Goal: Understand process/instructions: Learn about a topic

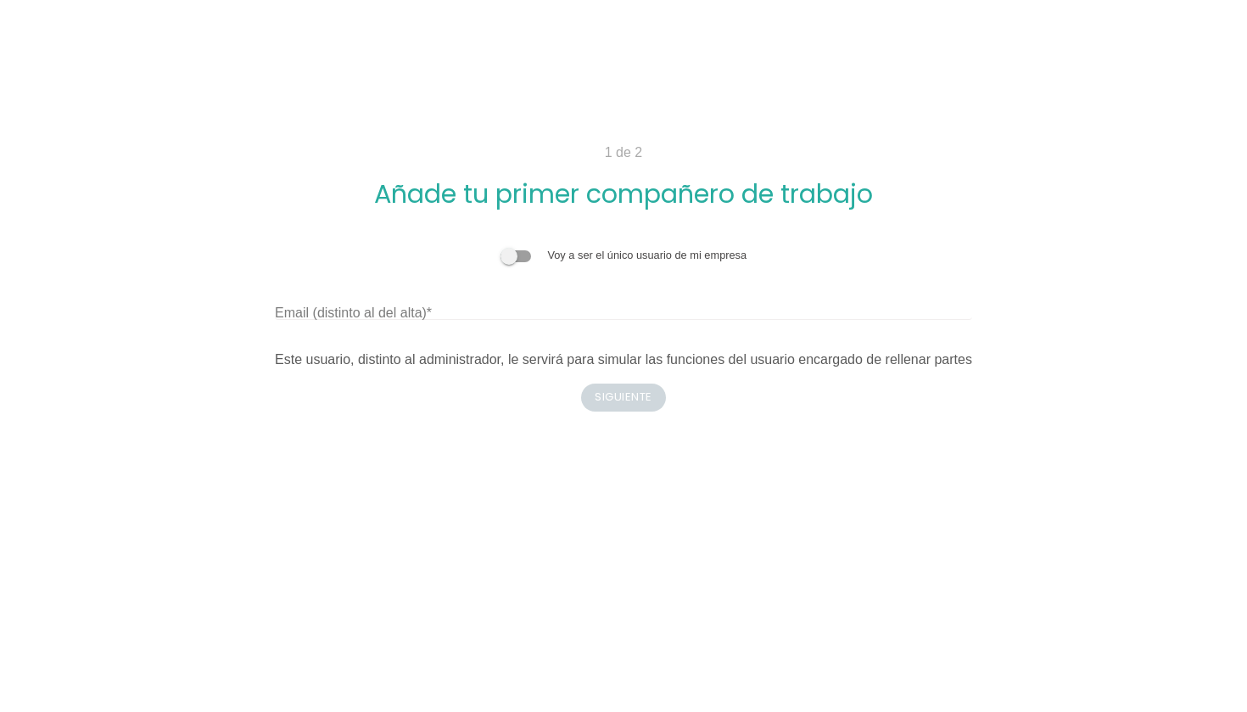
click at [317, 319] on label "Email (distinto al del alta)" at bounding box center [353, 313] width 157 height 20
click at [317, 319] on input "Email (distinto al del alta)" at bounding box center [624, 306] width 698 height 27
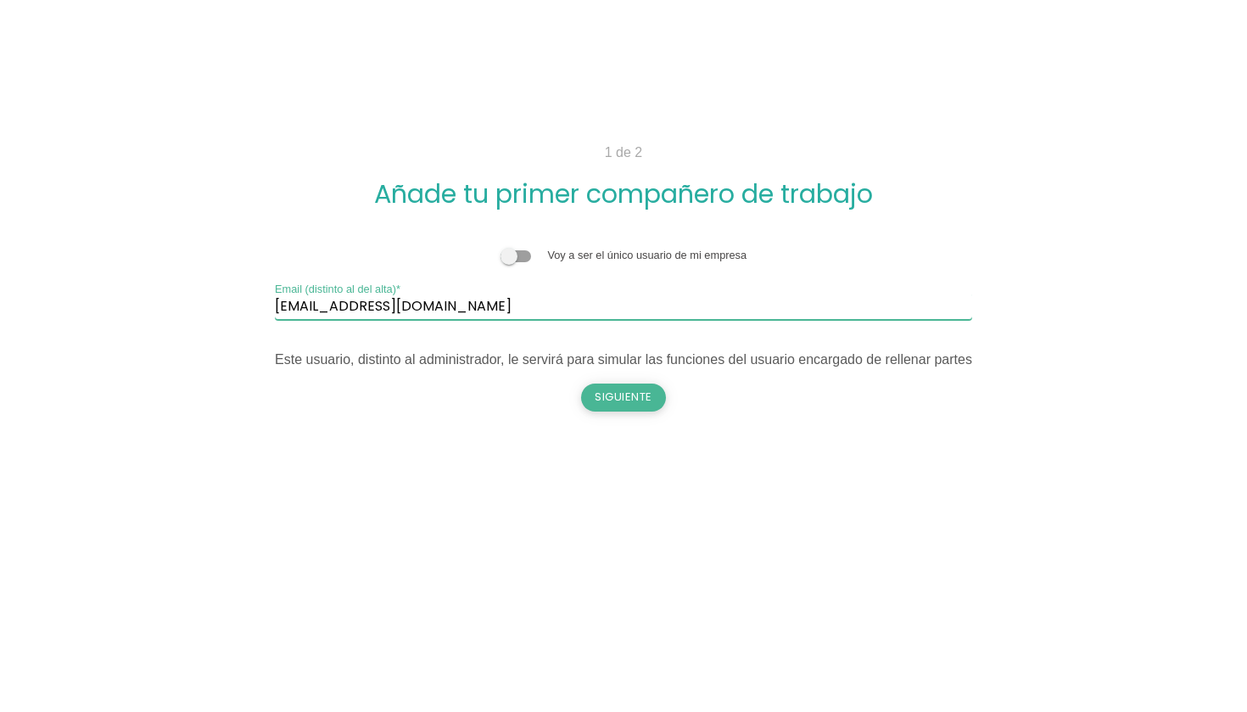
type input "marianchu_06@hotmail.com"
click at [658, 405] on button "Siguiente" at bounding box center [623, 397] width 85 height 27
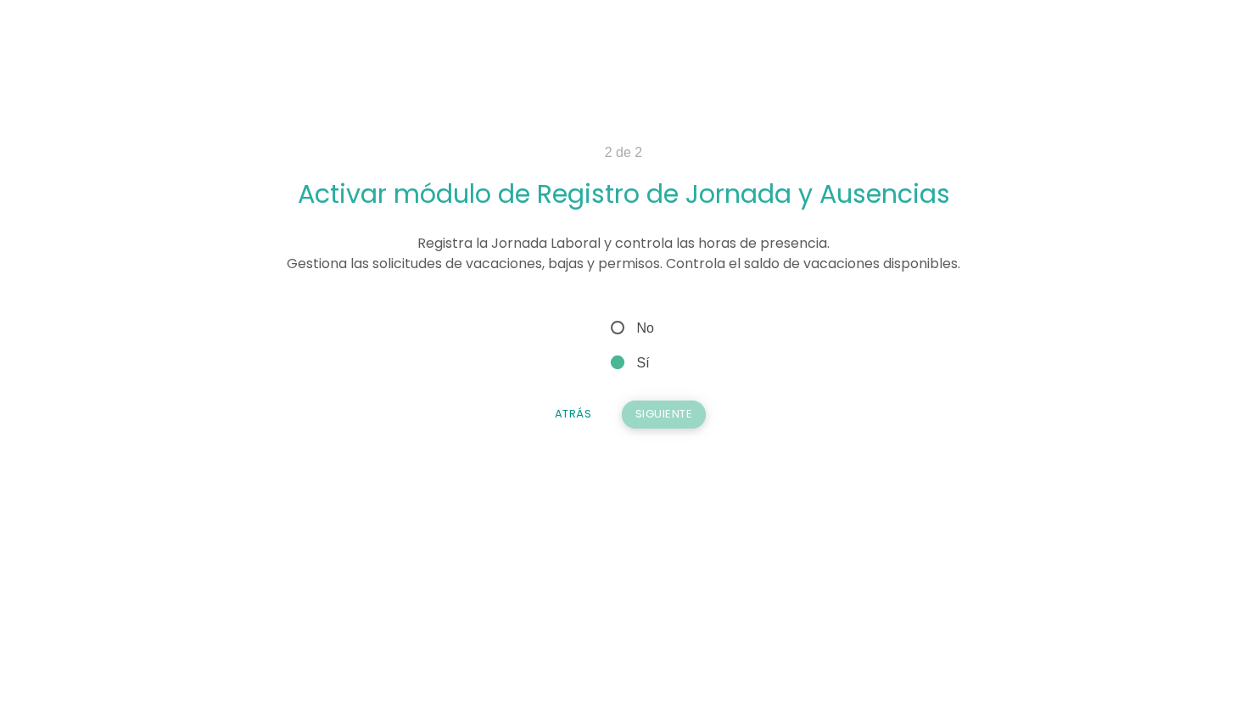
click at [666, 420] on button "Siguiente" at bounding box center [664, 414] width 85 height 27
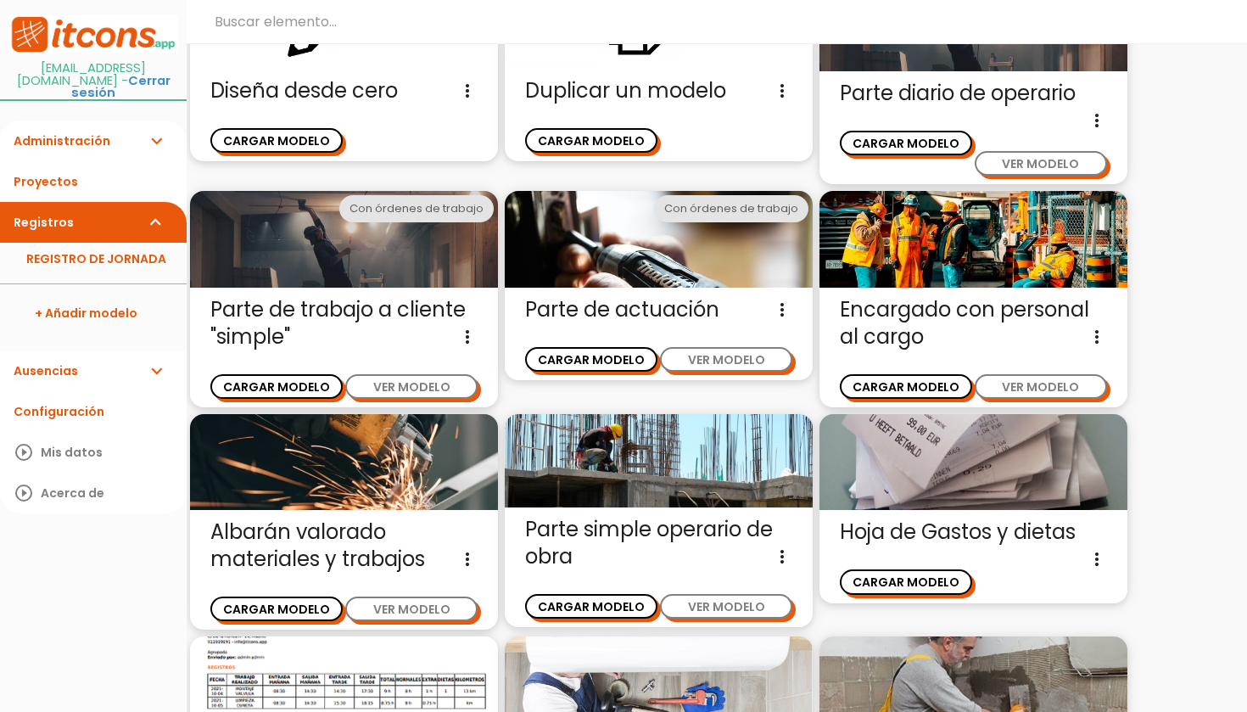
scroll to position [171, 0]
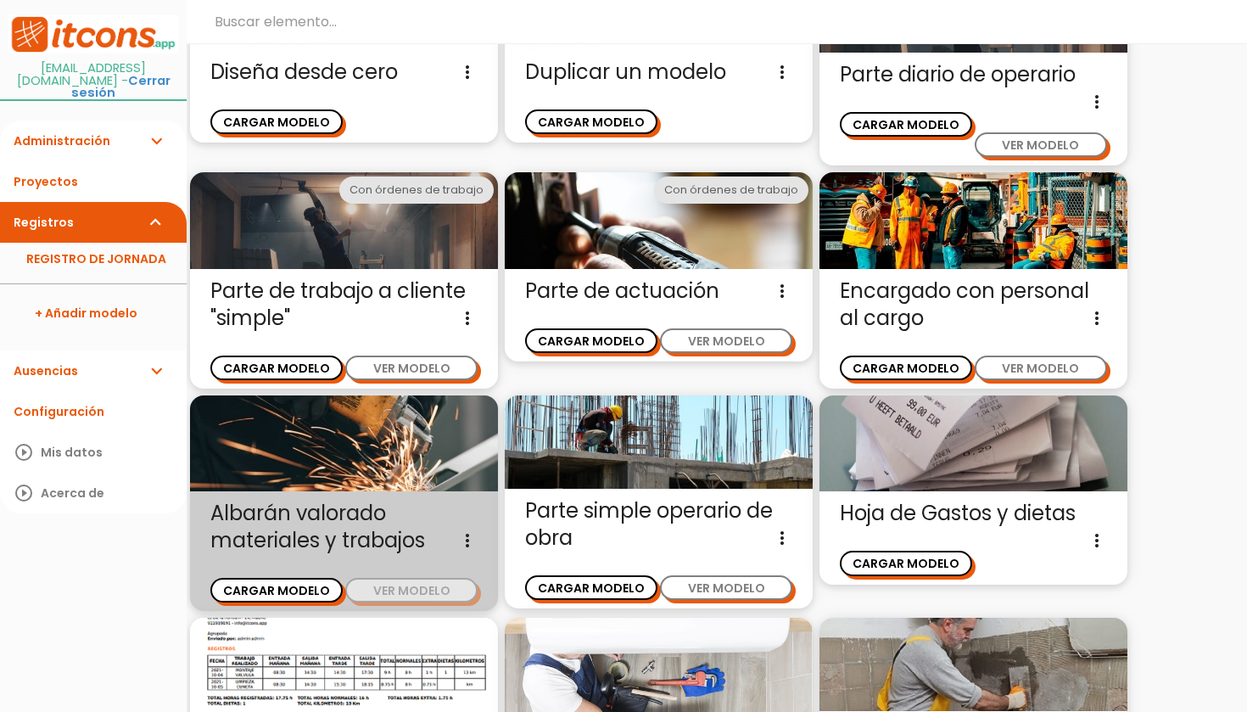
click at [421, 585] on button "VER MODELO" at bounding box center [411, 590] width 132 height 25
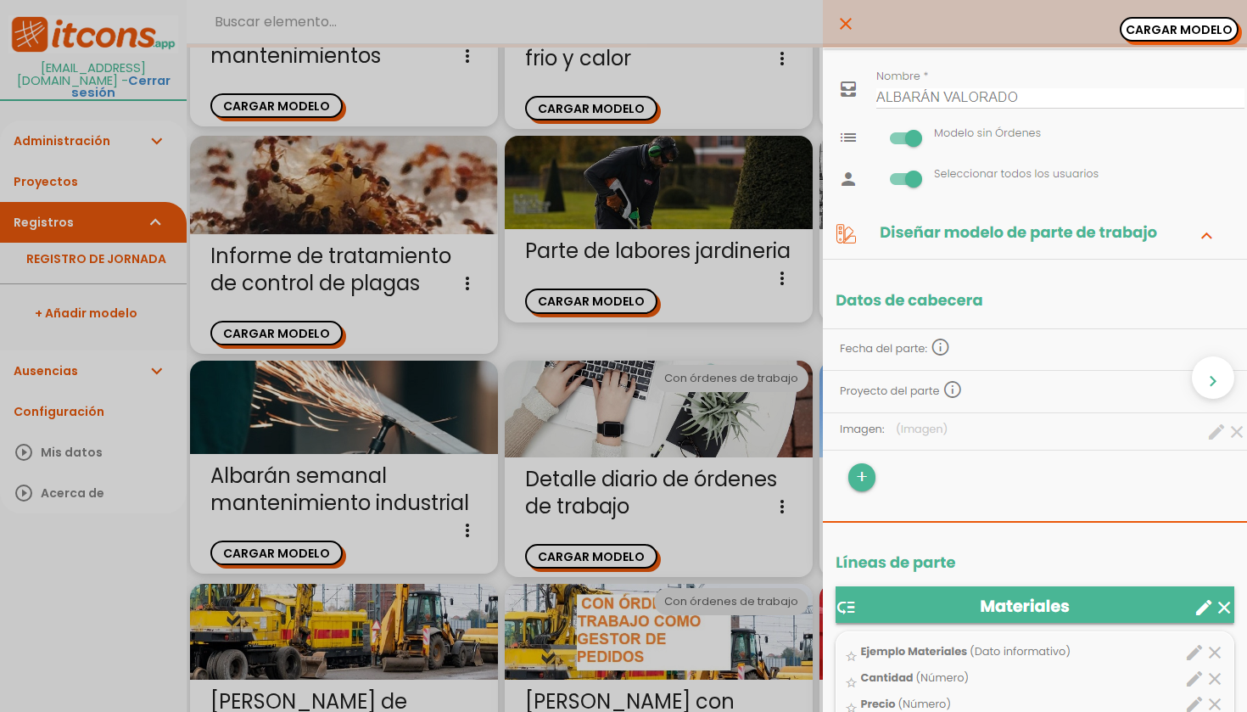
click at [848, 25] on icon "close" at bounding box center [846, 24] width 20 height 48
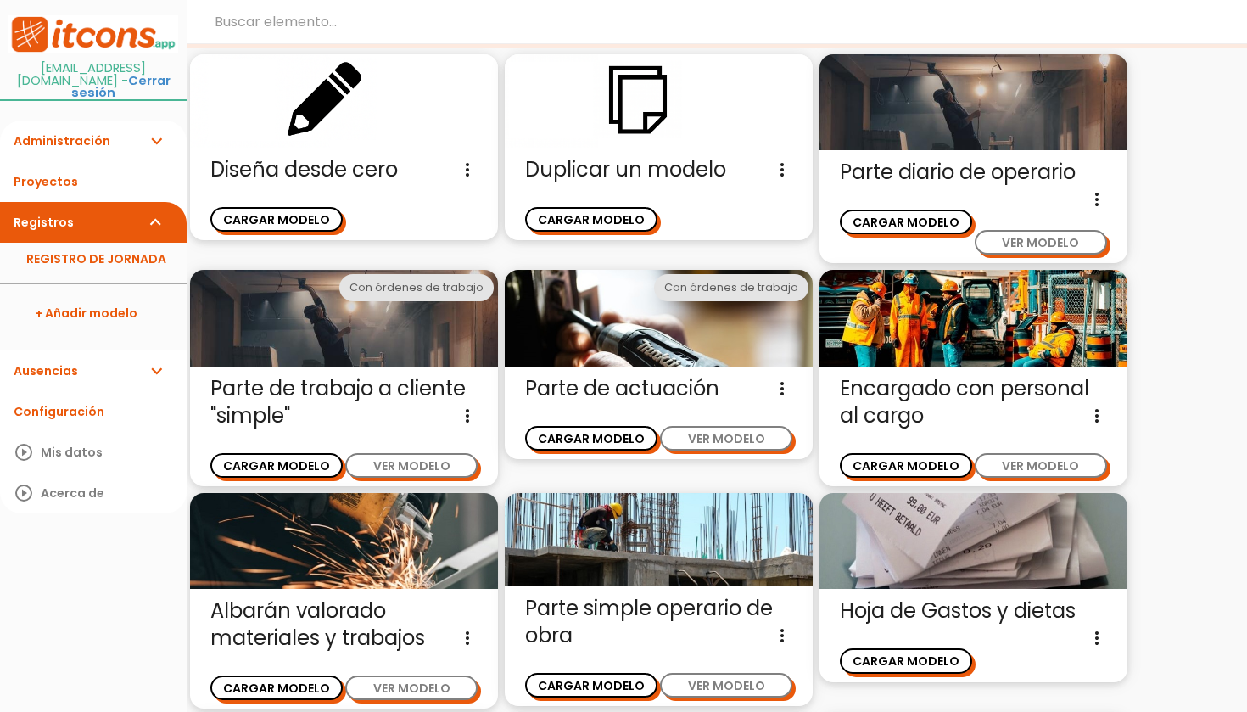
scroll to position [25, 0]
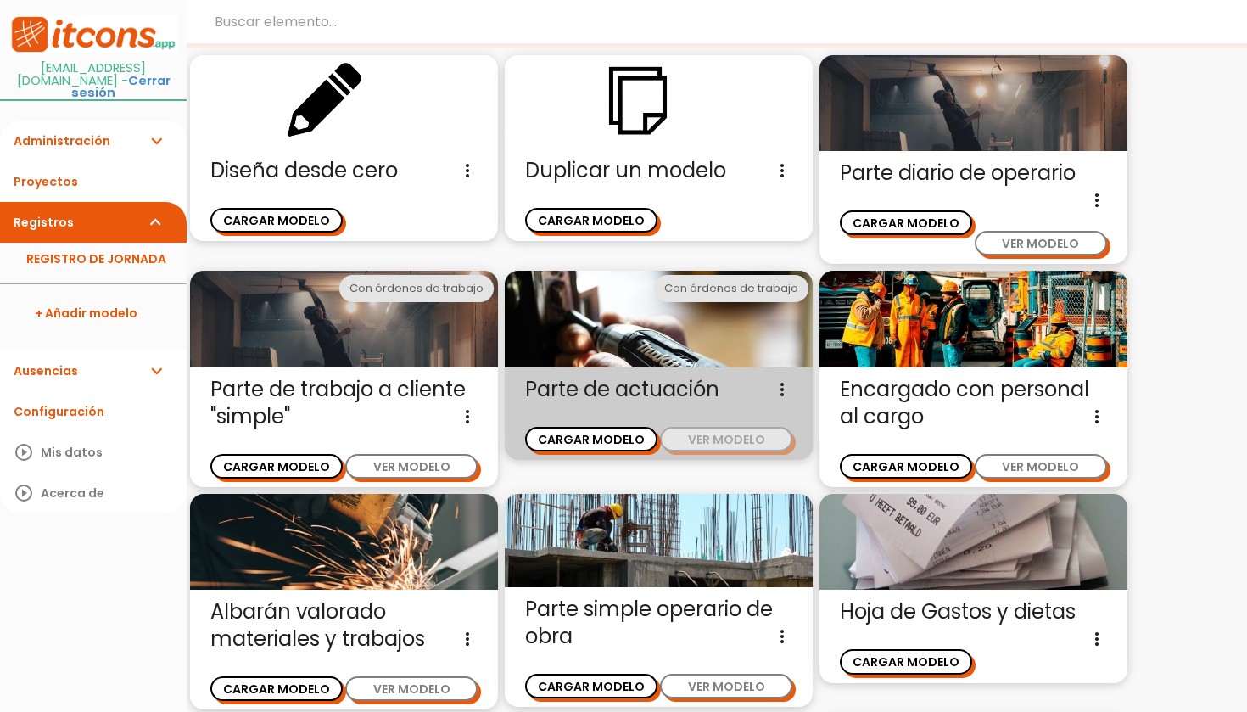
click at [714, 444] on button "VER MODELO" at bounding box center [726, 439] width 132 height 25
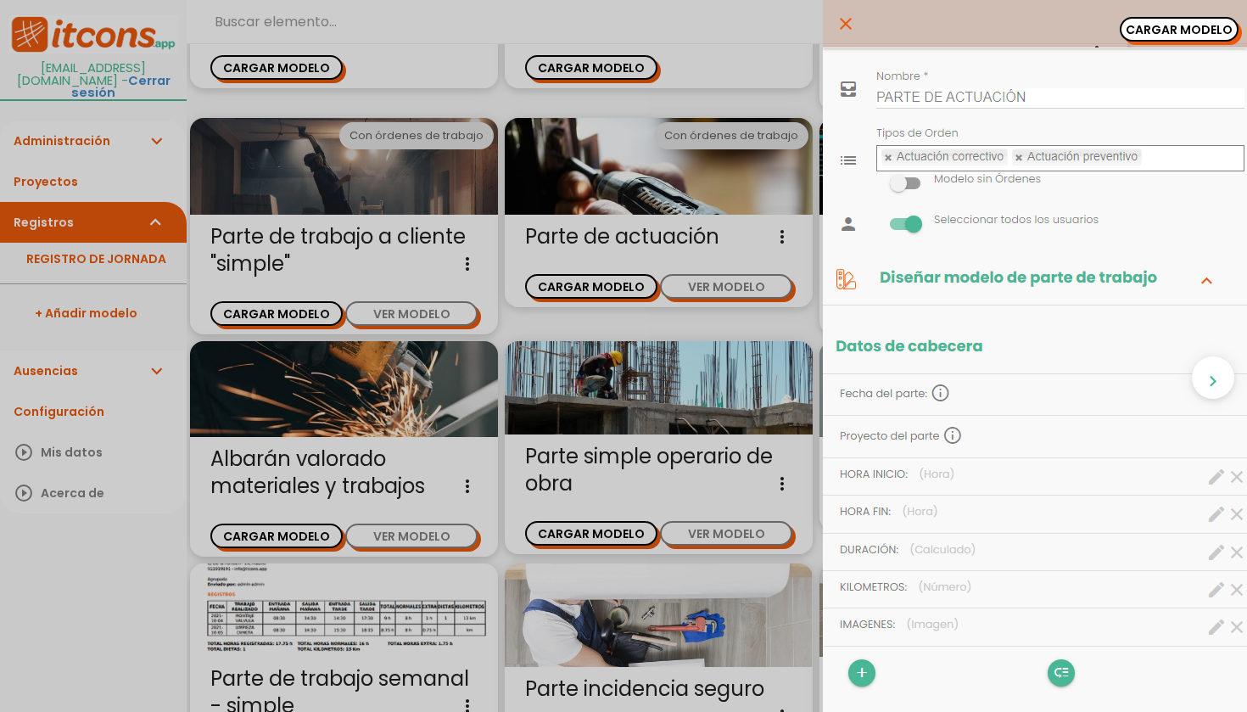
scroll to position [231, 0]
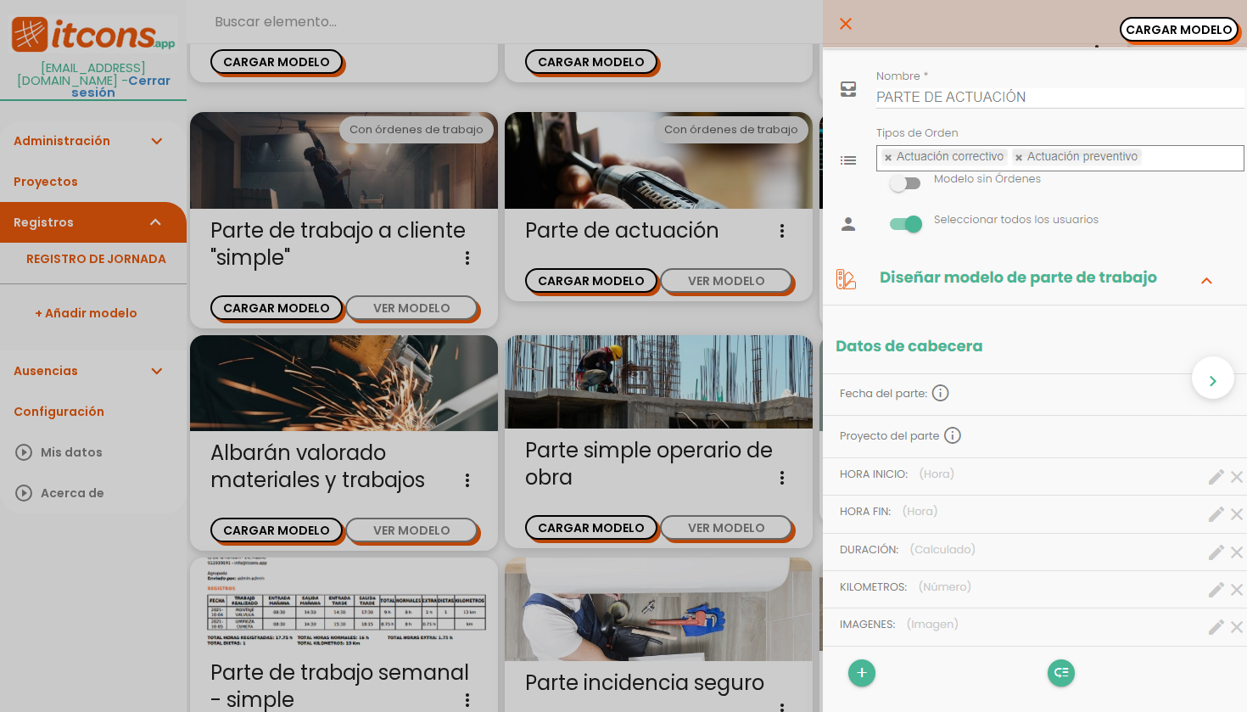
click at [849, 25] on icon "close" at bounding box center [846, 24] width 20 height 48
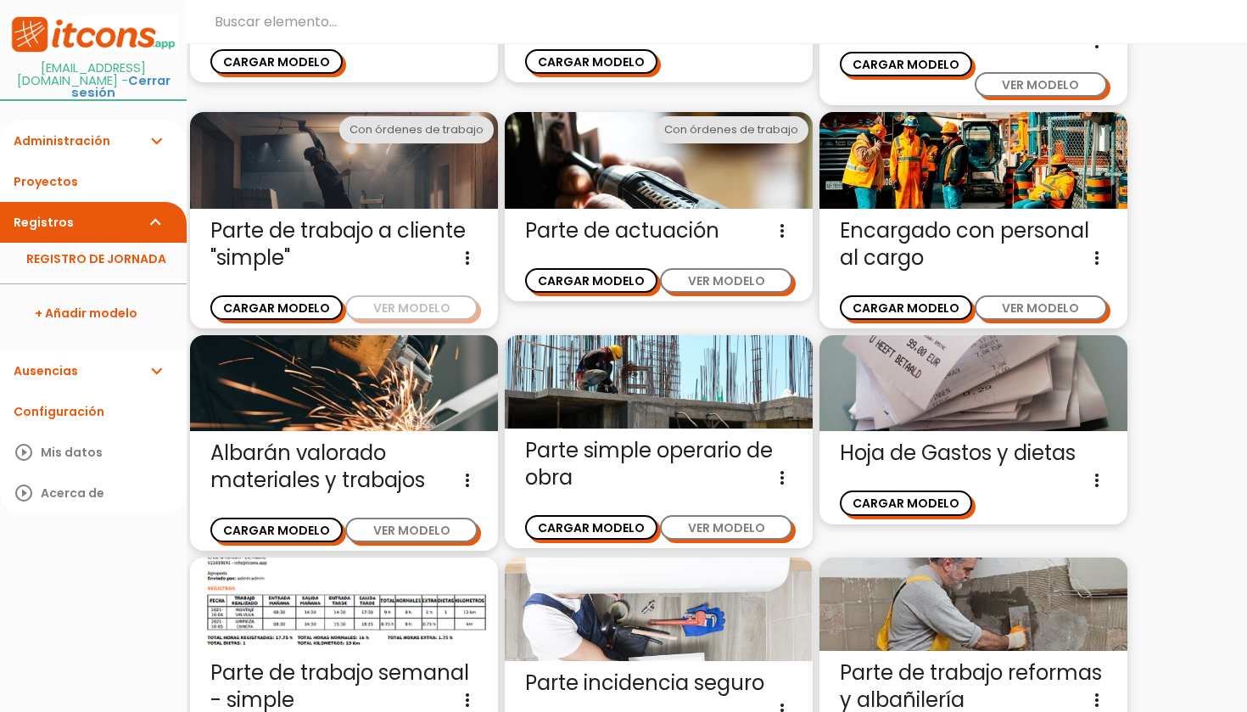
click at [419, 305] on button "VER MODELO" at bounding box center [411, 307] width 132 height 25
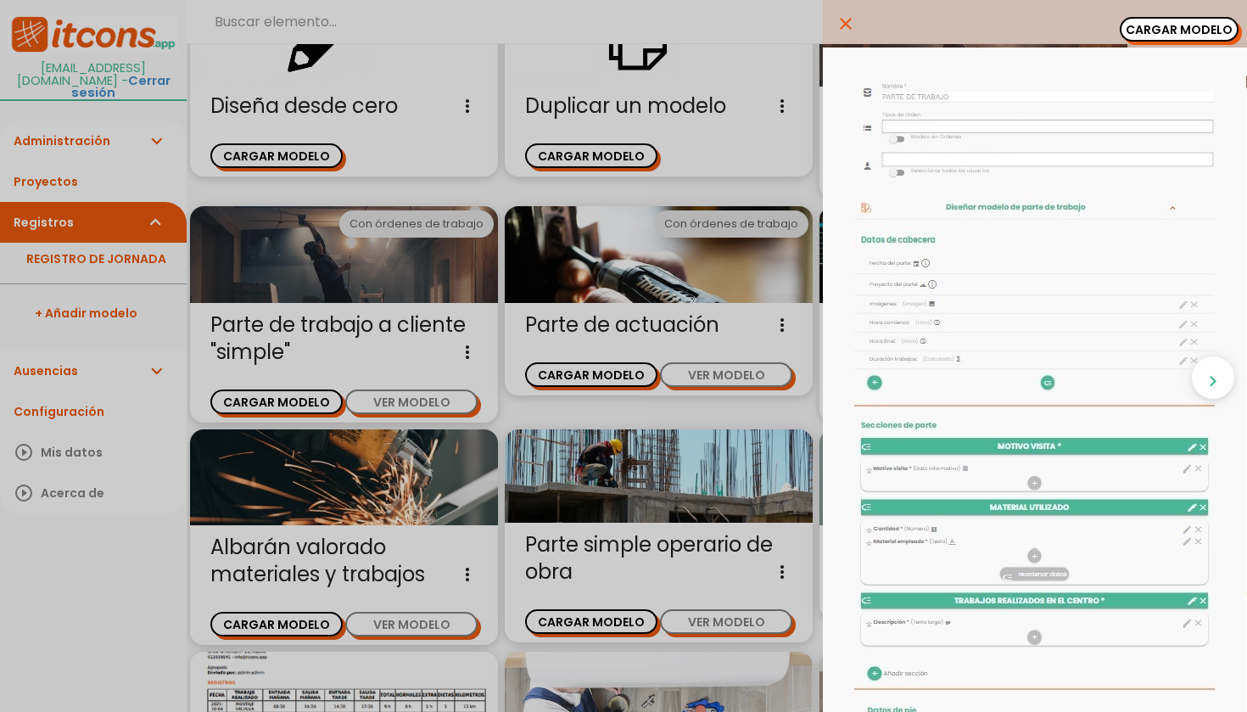
scroll to position [147, 0]
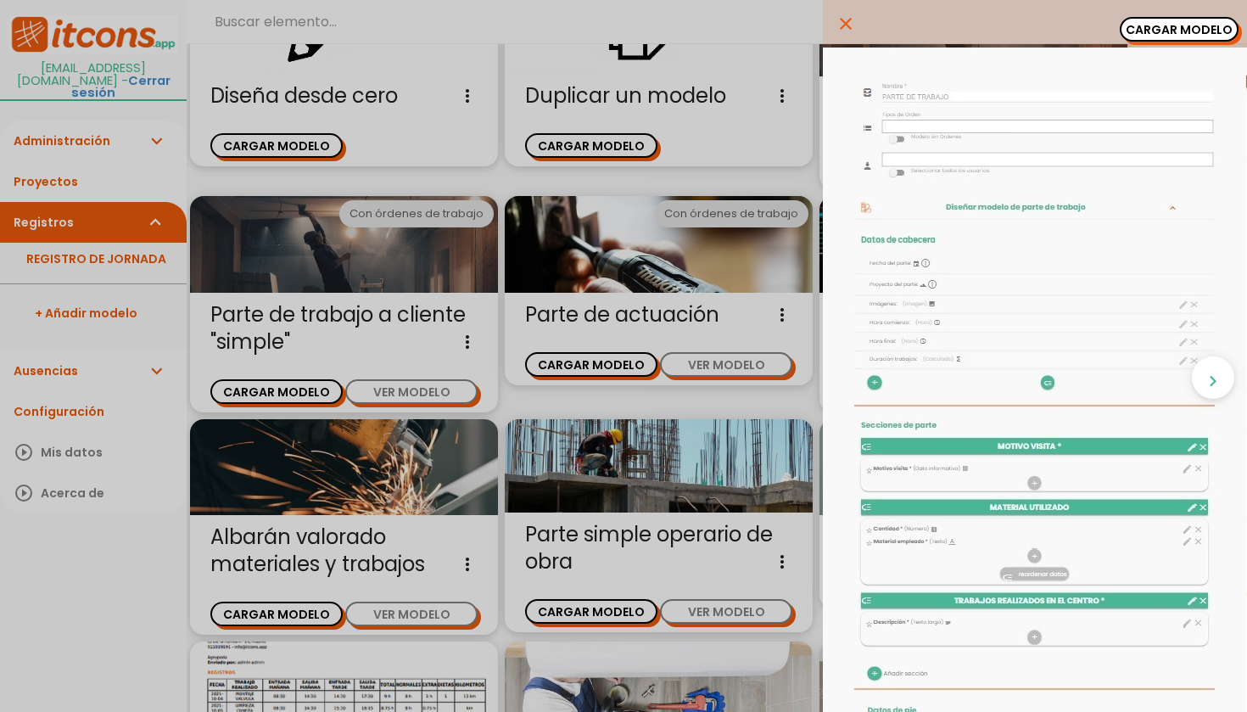
click at [1174, 74] on img at bounding box center [1035, 659] width 424 height 1223
click at [848, 21] on icon "close" at bounding box center [846, 24] width 20 height 48
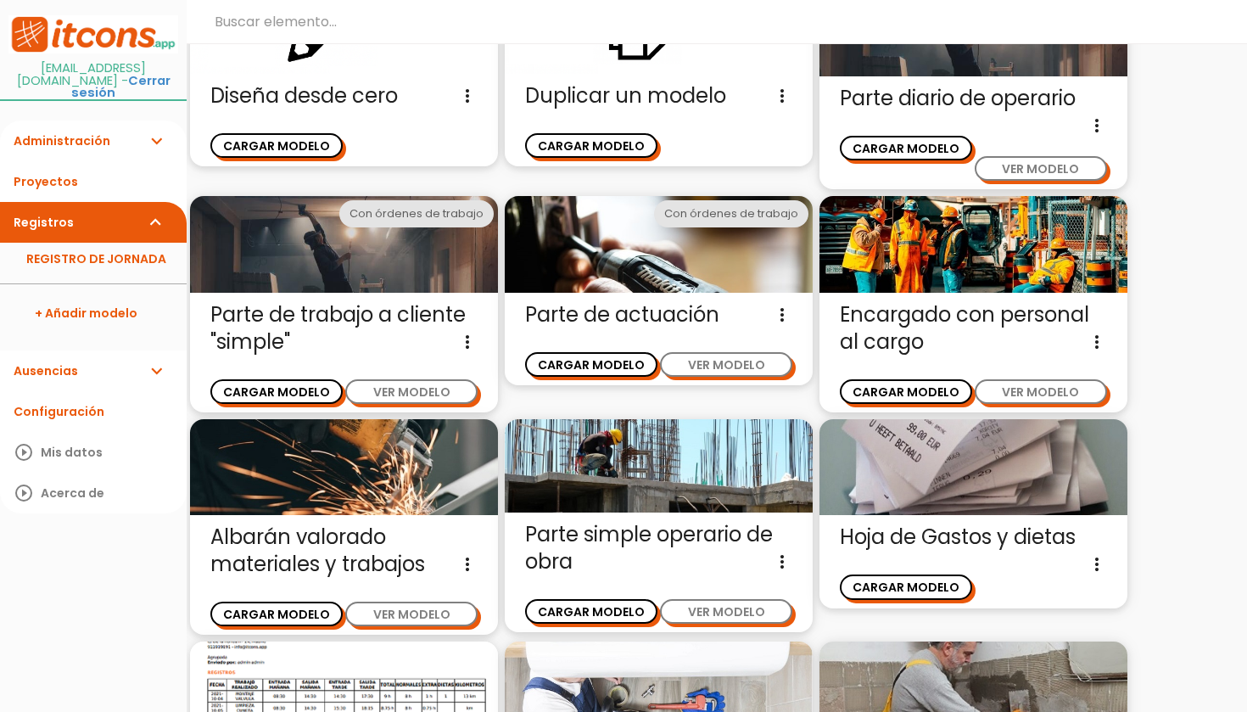
click at [147, 359] on icon "expand_more" at bounding box center [156, 370] width 20 height 41
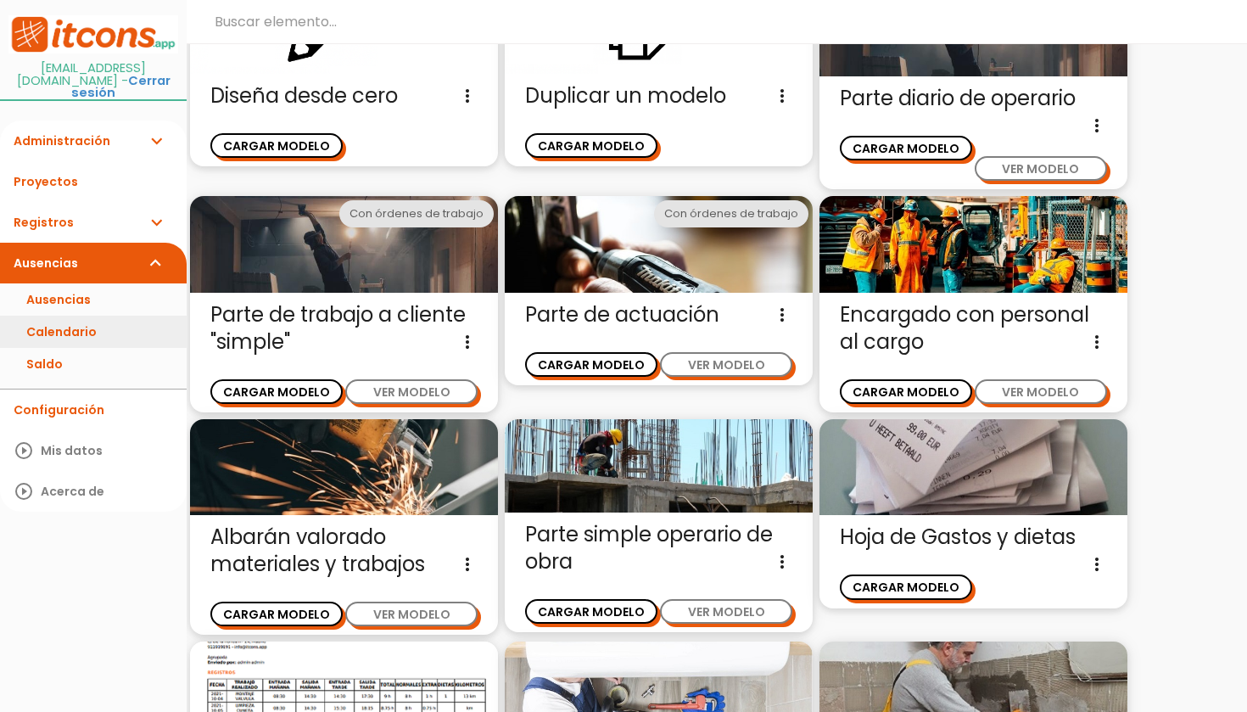
click at [135, 316] on link "Calendario" at bounding box center [93, 332] width 187 height 32
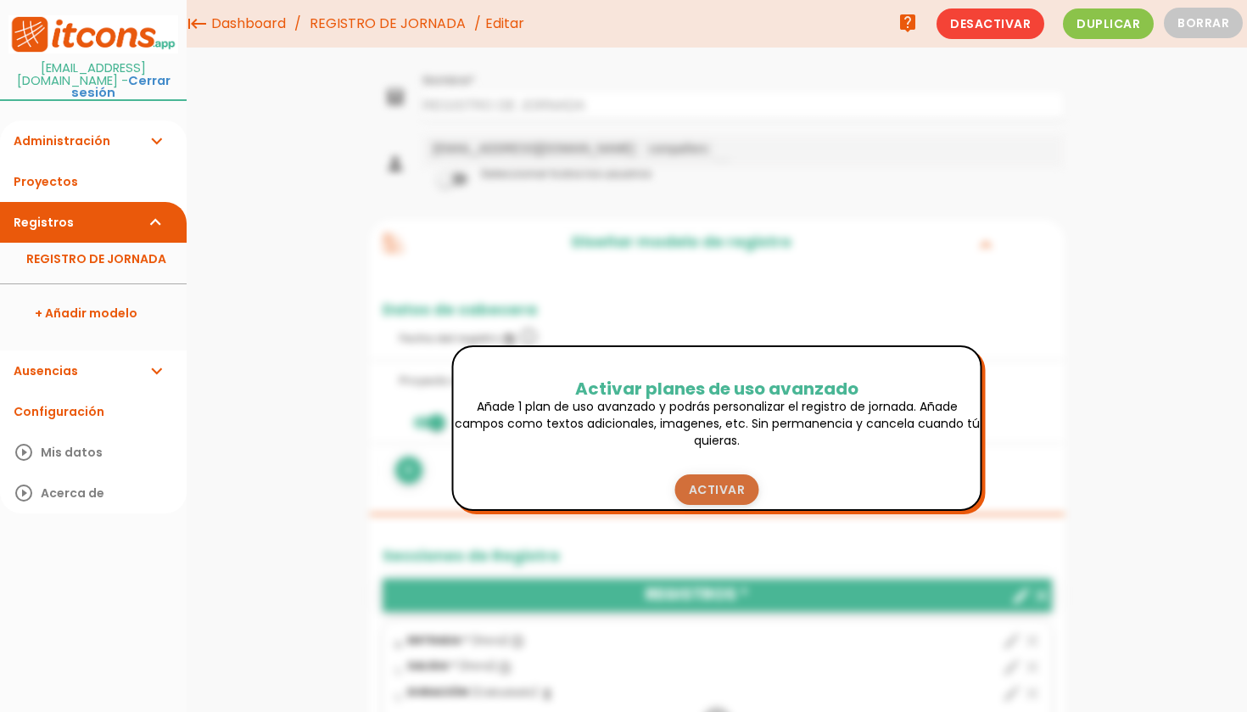
click at [733, 487] on link "Activar" at bounding box center [717, 489] width 84 height 31
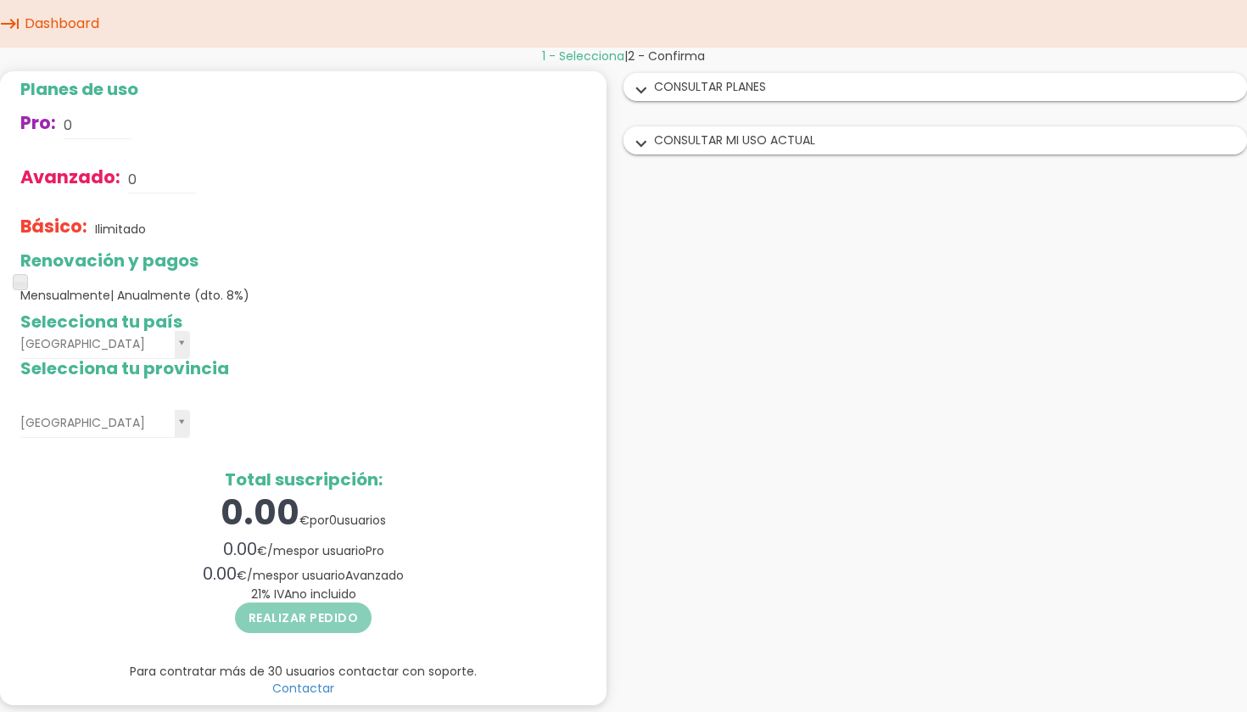
click at [64, 25] on link "Dashboard" at bounding box center [61, 24] width 83 height 48
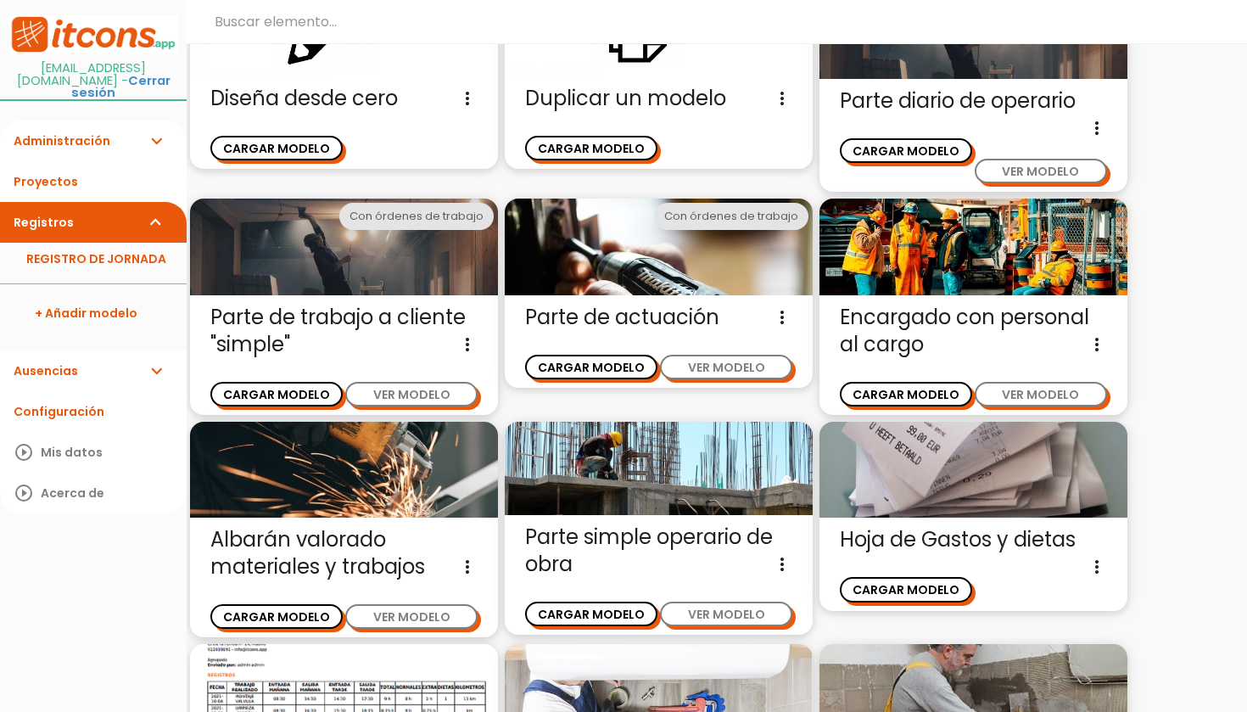
scroll to position [156, 0]
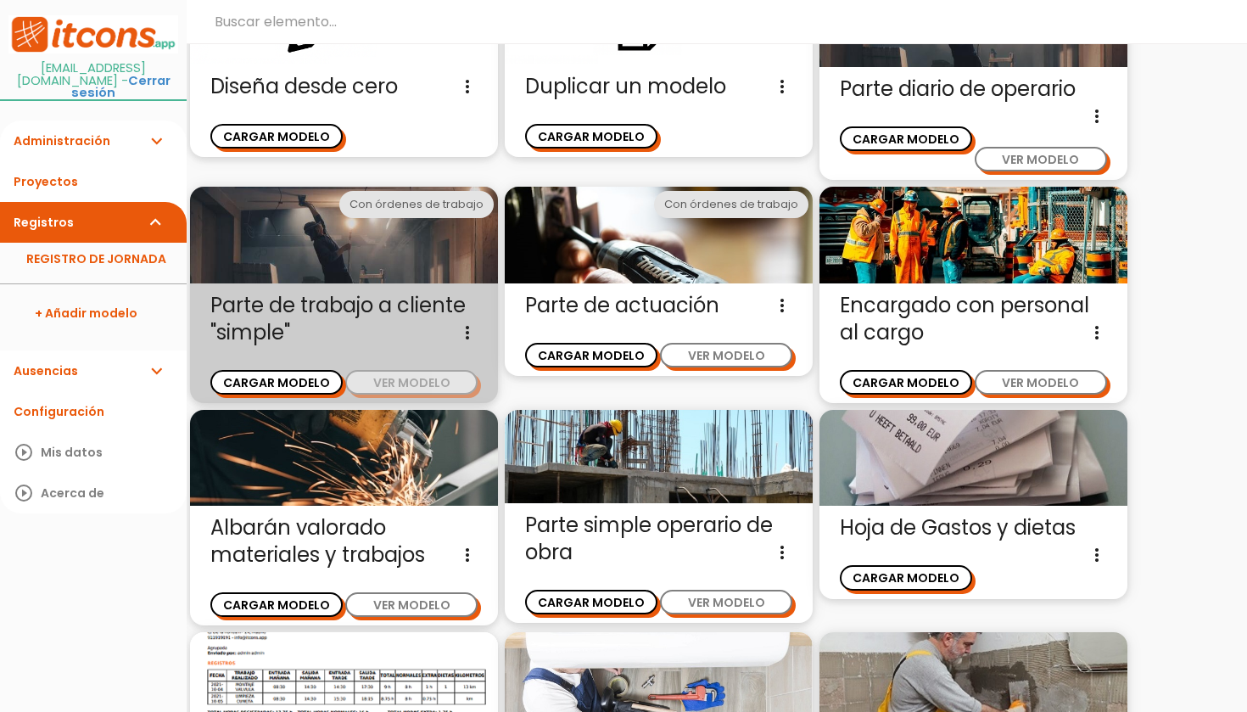
click at [455, 392] on button "VER MODELO" at bounding box center [411, 382] width 132 height 25
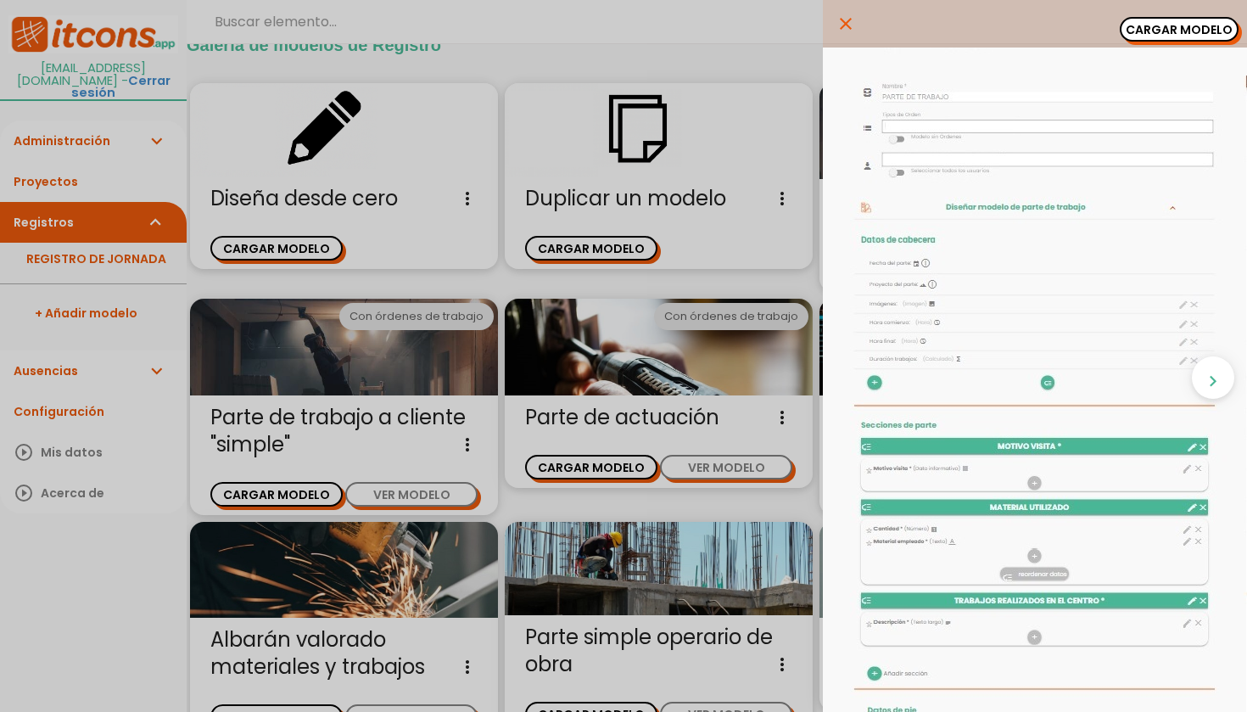
scroll to position [56, 0]
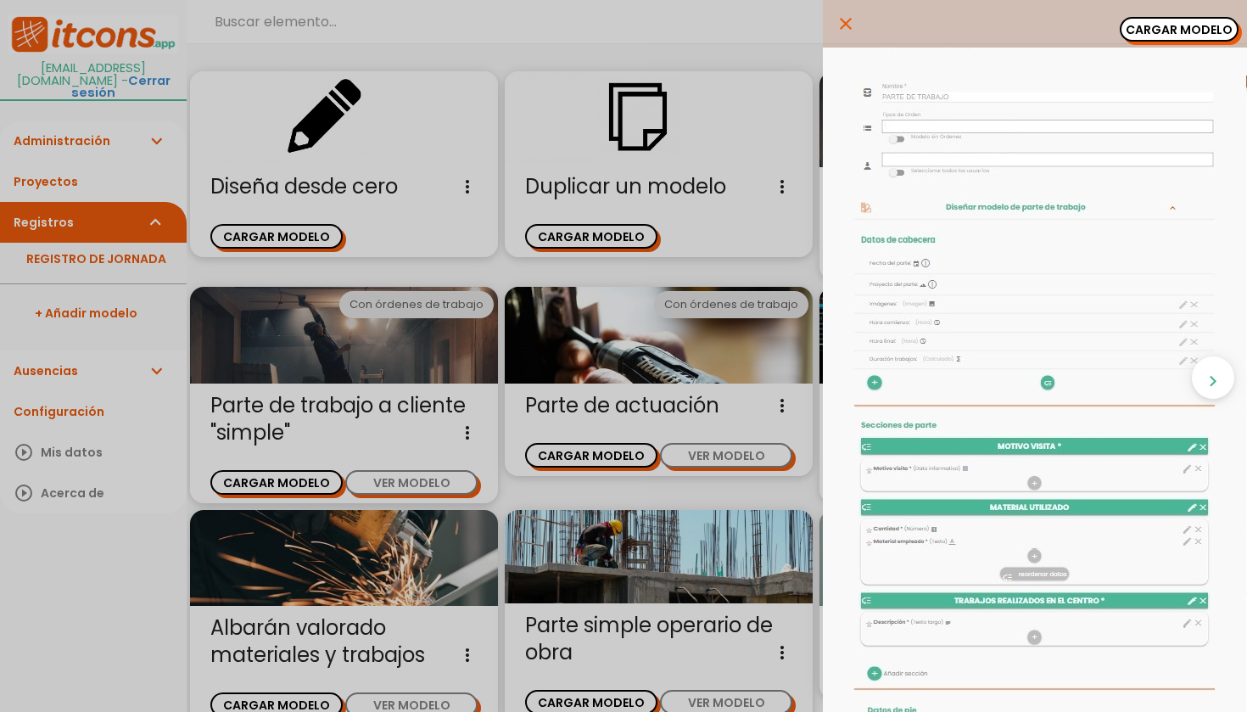
click at [1049, 55] on img at bounding box center [1035, 659] width 424 height 1223
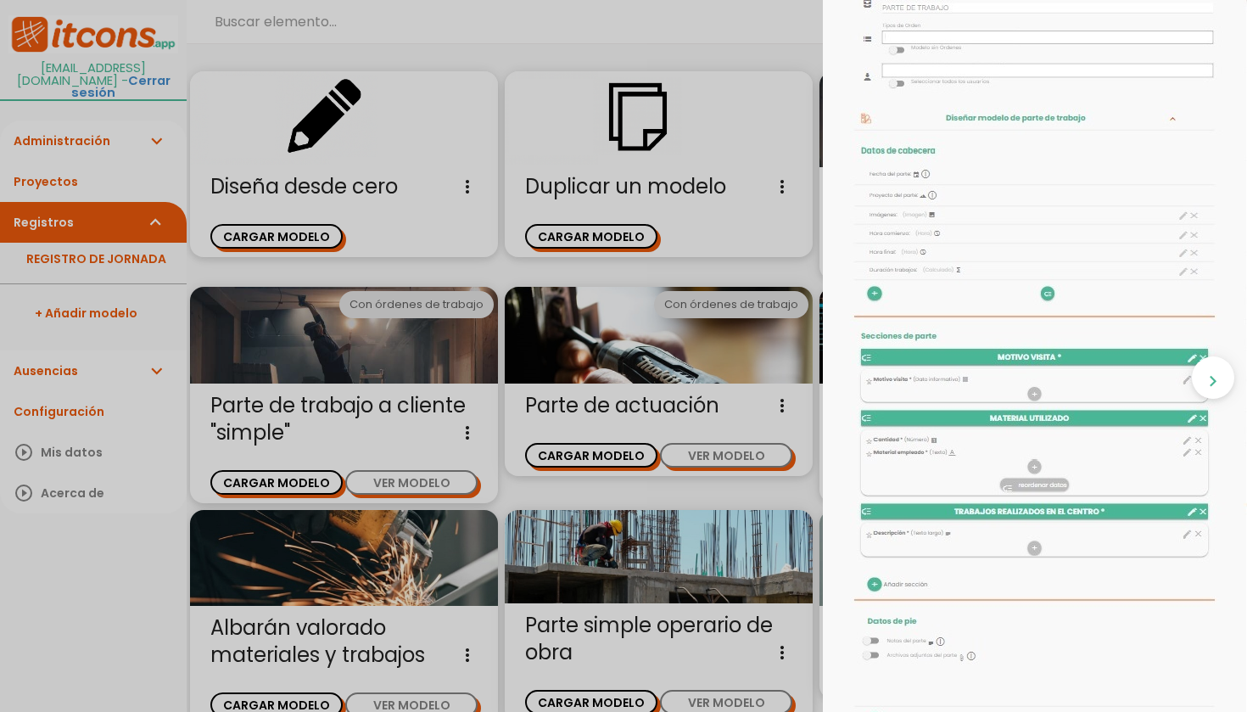
scroll to position [66, 0]
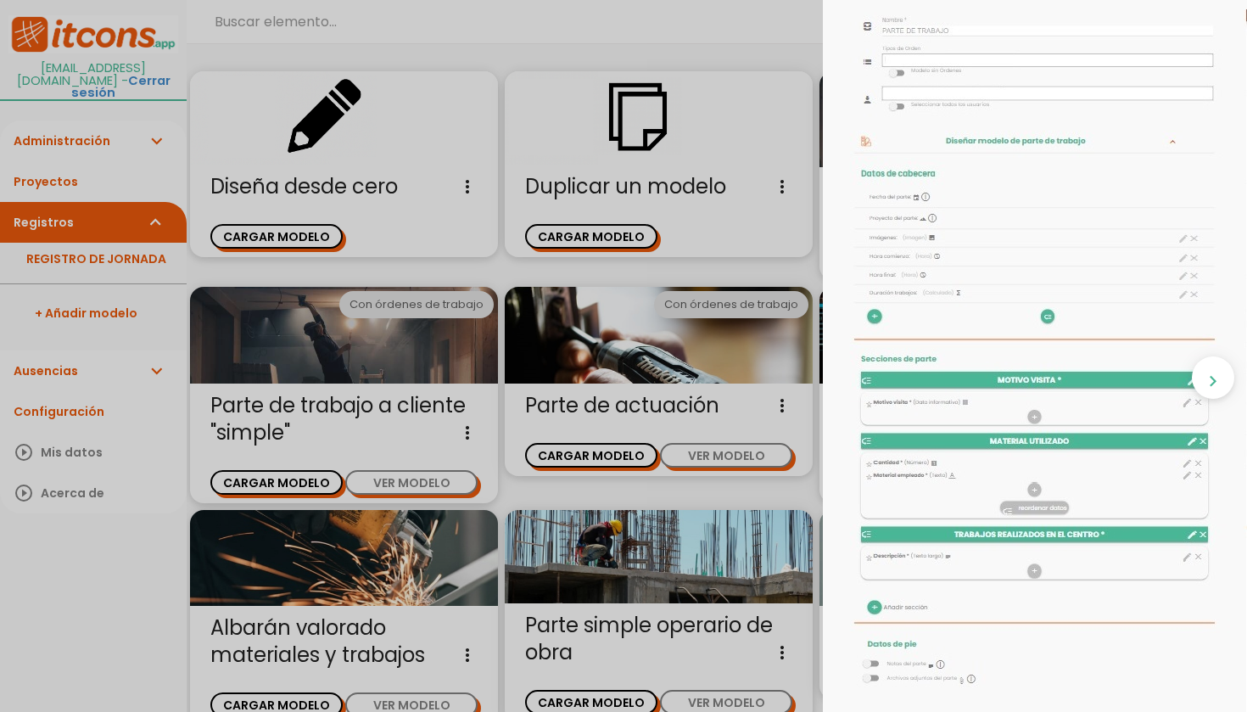
click at [102, 626] on div "close CARGAR MODELO chevron_right" at bounding box center [623, 356] width 1247 height 712
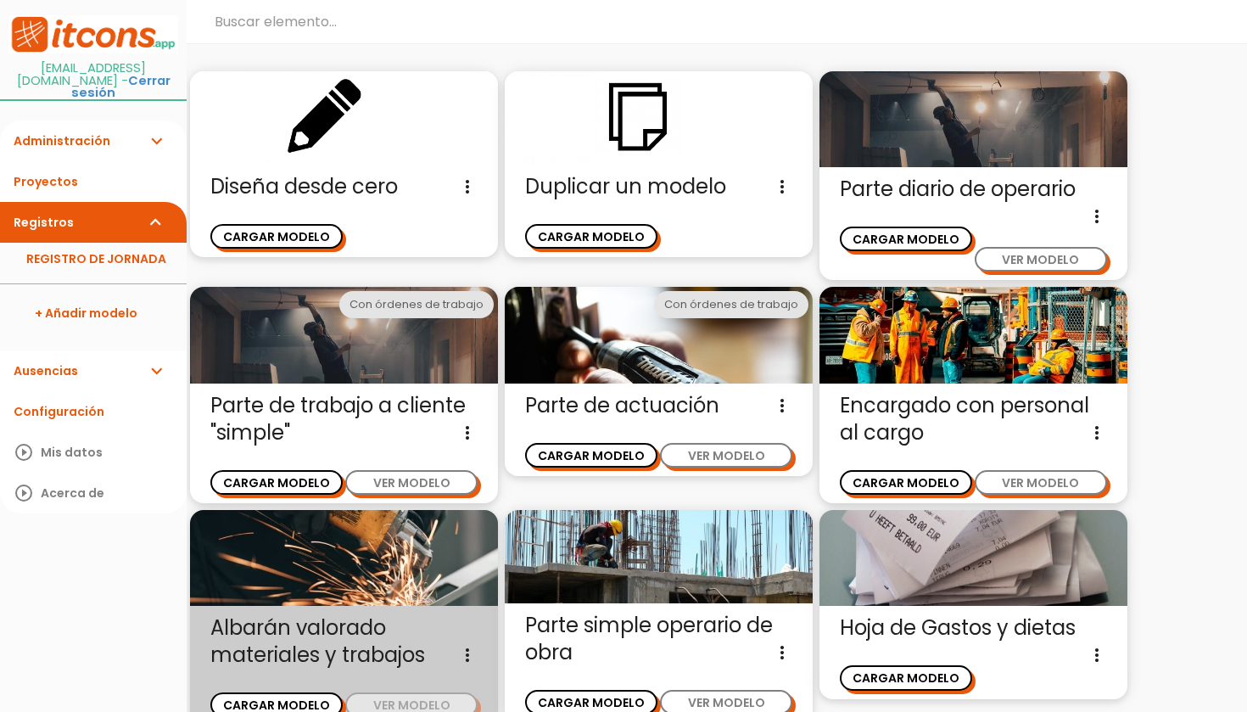
click at [419, 701] on button "VER MODELO" at bounding box center [411, 704] width 132 height 25
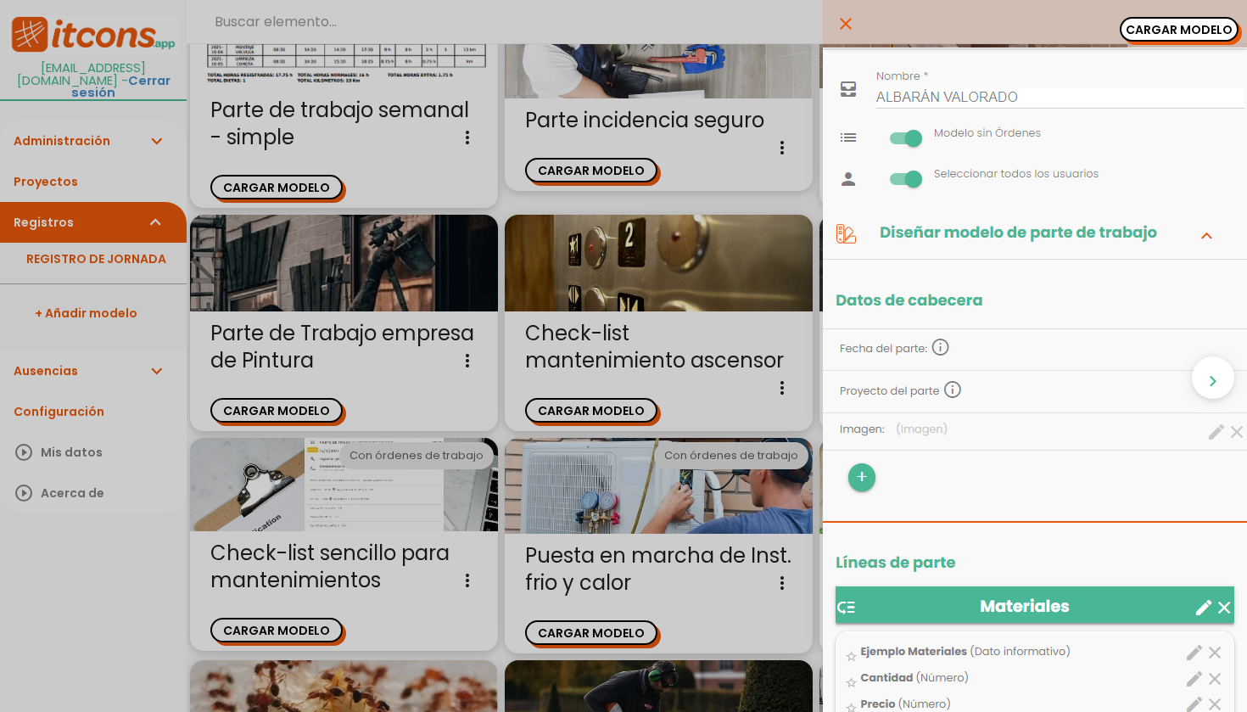
scroll to position [732, 0]
